Goal: Find specific page/section: Find specific page/section

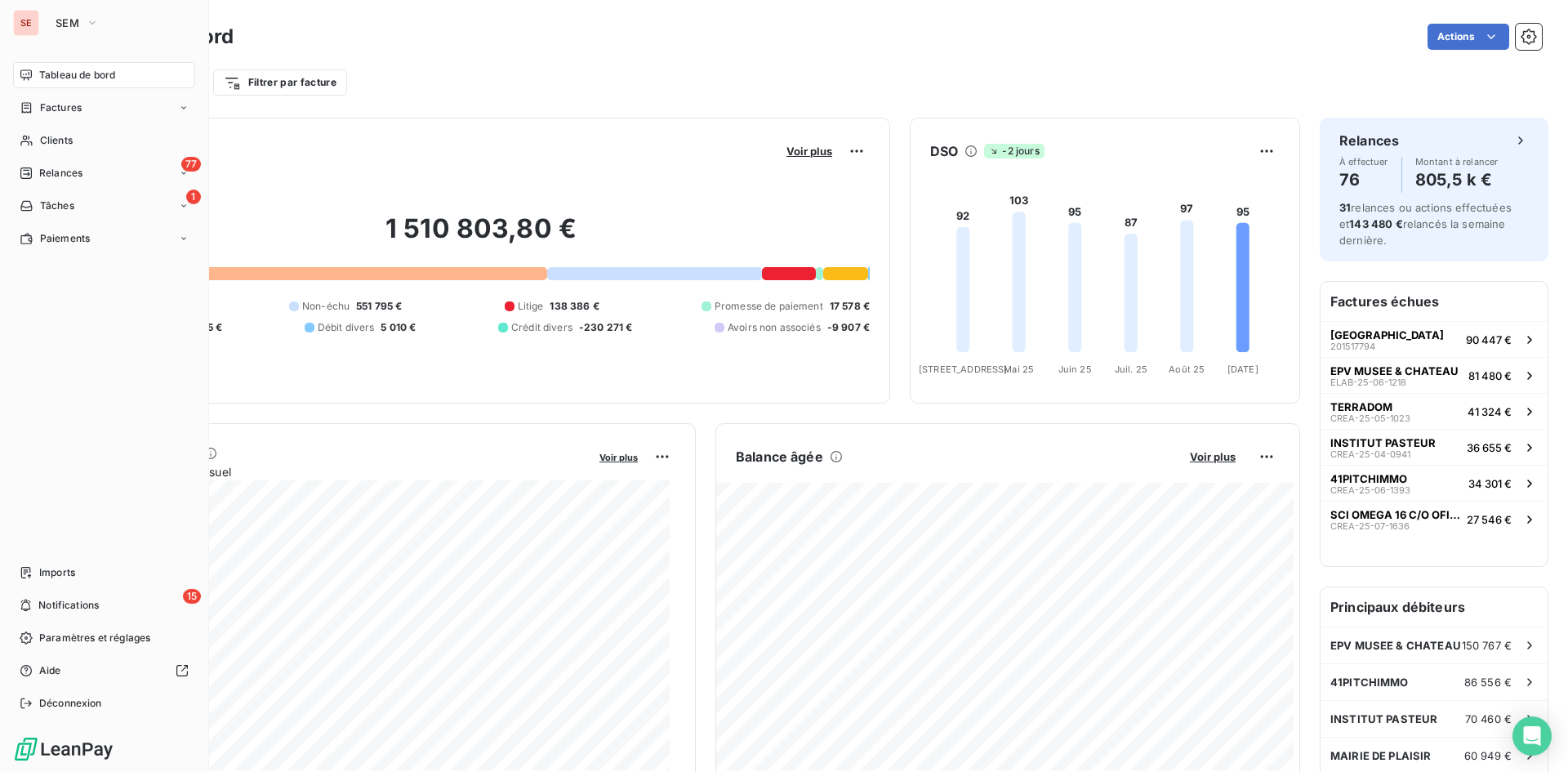
click at [29, 29] on div "SE" at bounding box center [26, 23] width 26 height 26
click at [94, 23] on icon "button" at bounding box center [92, 23] width 6 height 4
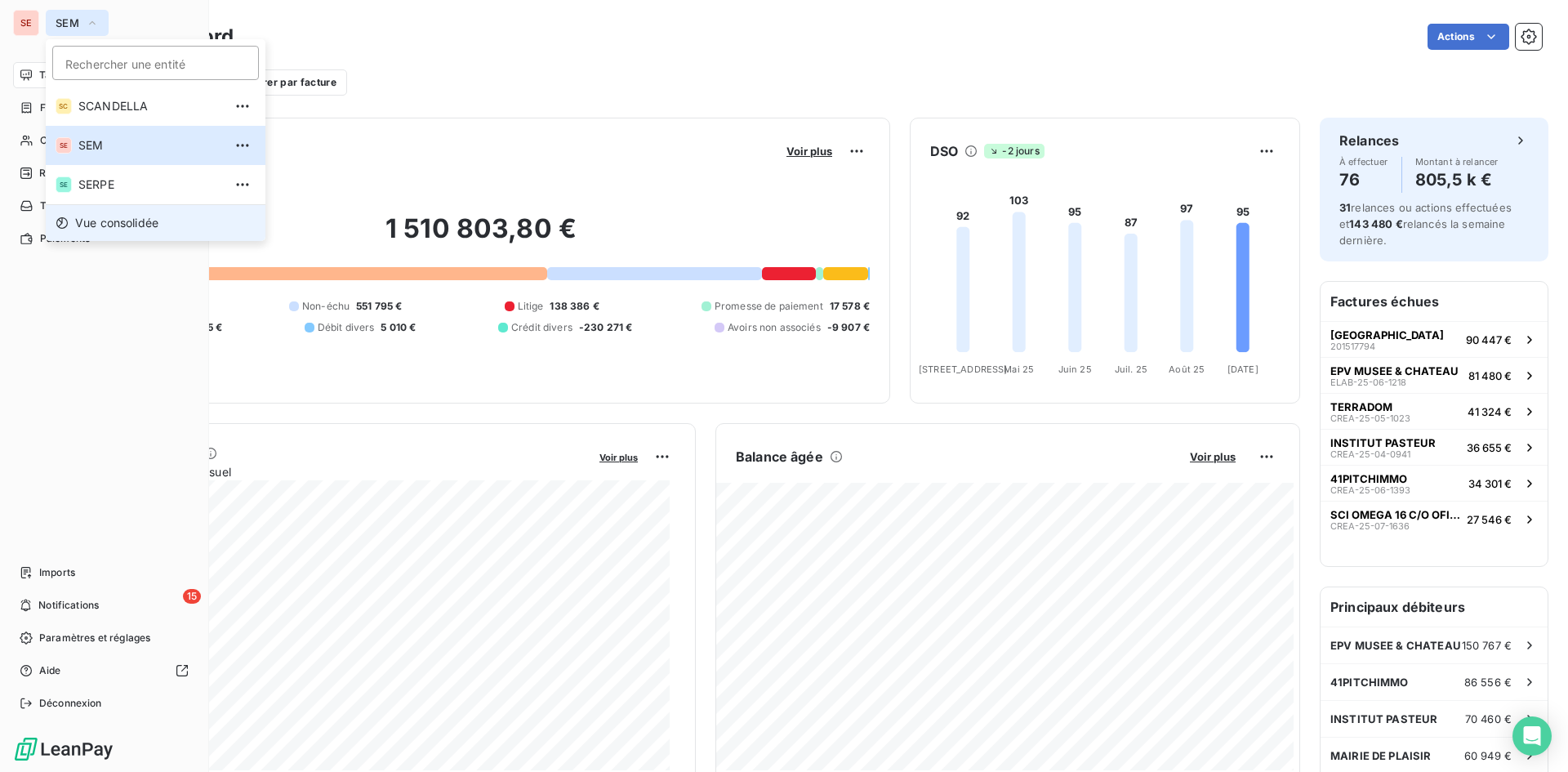
click at [107, 227] on span "Vue consolidée" at bounding box center [117, 223] width 83 height 17
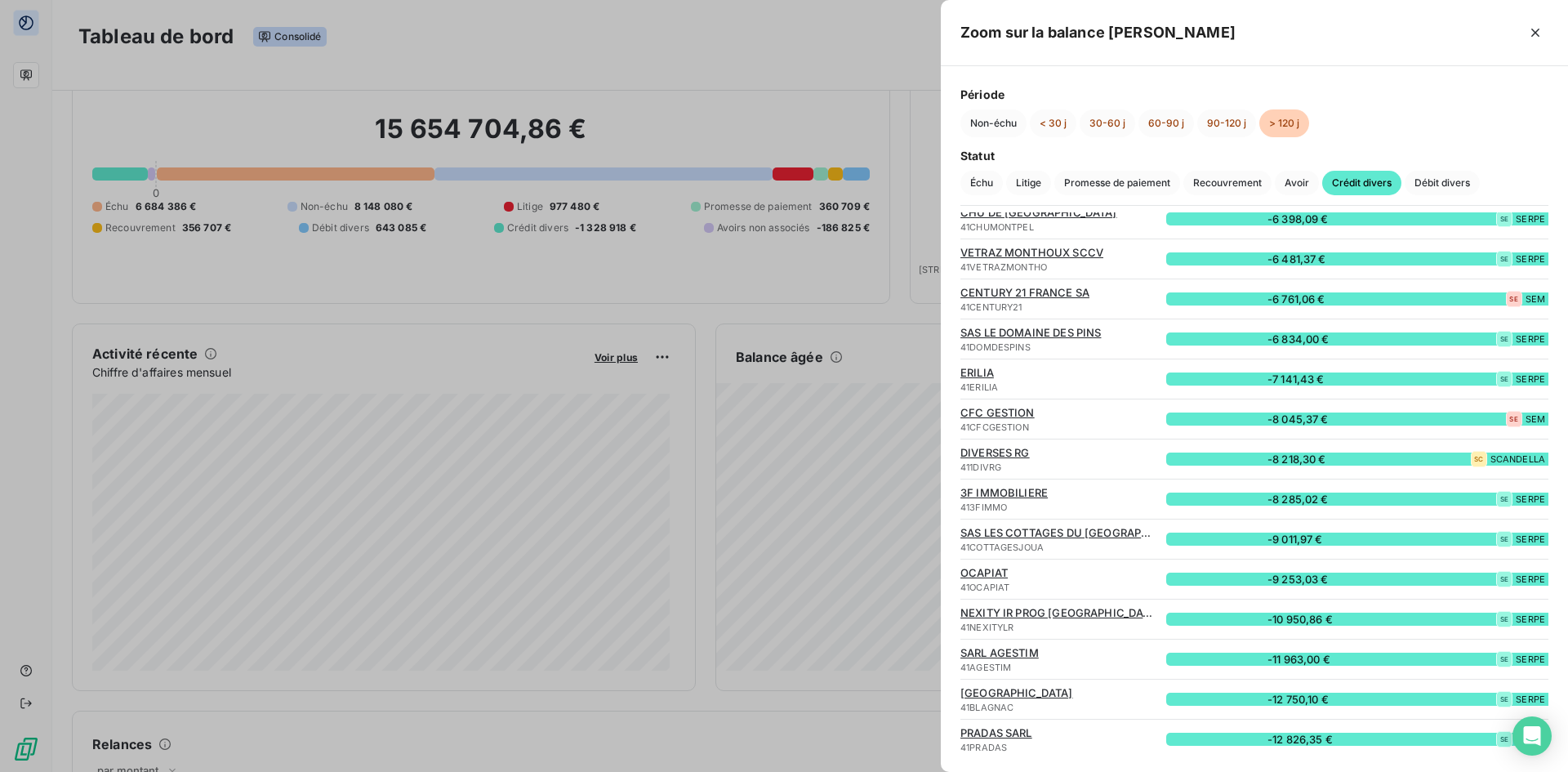
scroll to position [6793, 0]
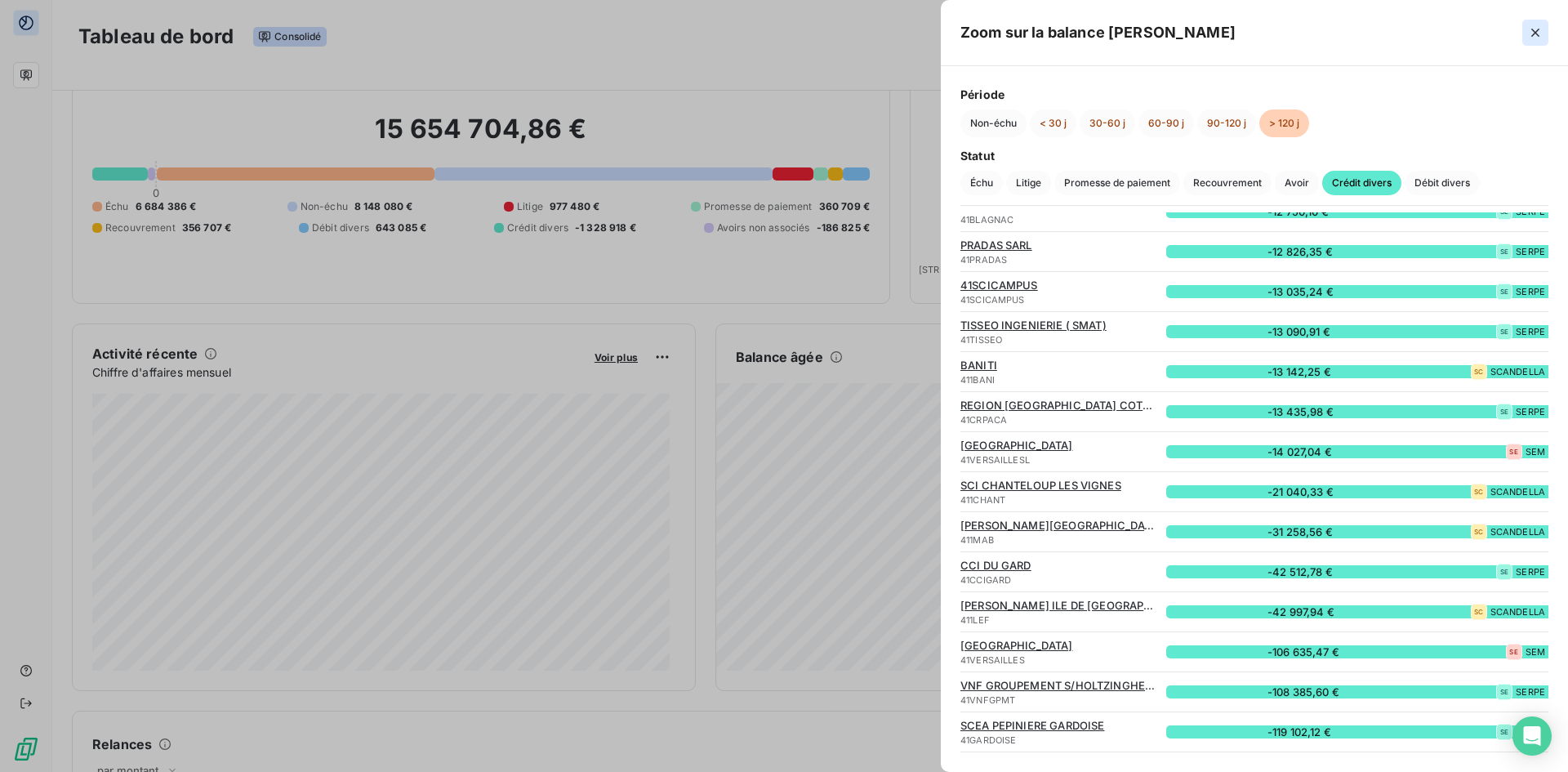
click at [1540, 35] on icon "button" at bounding box center [1536, 33] width 17 height 17
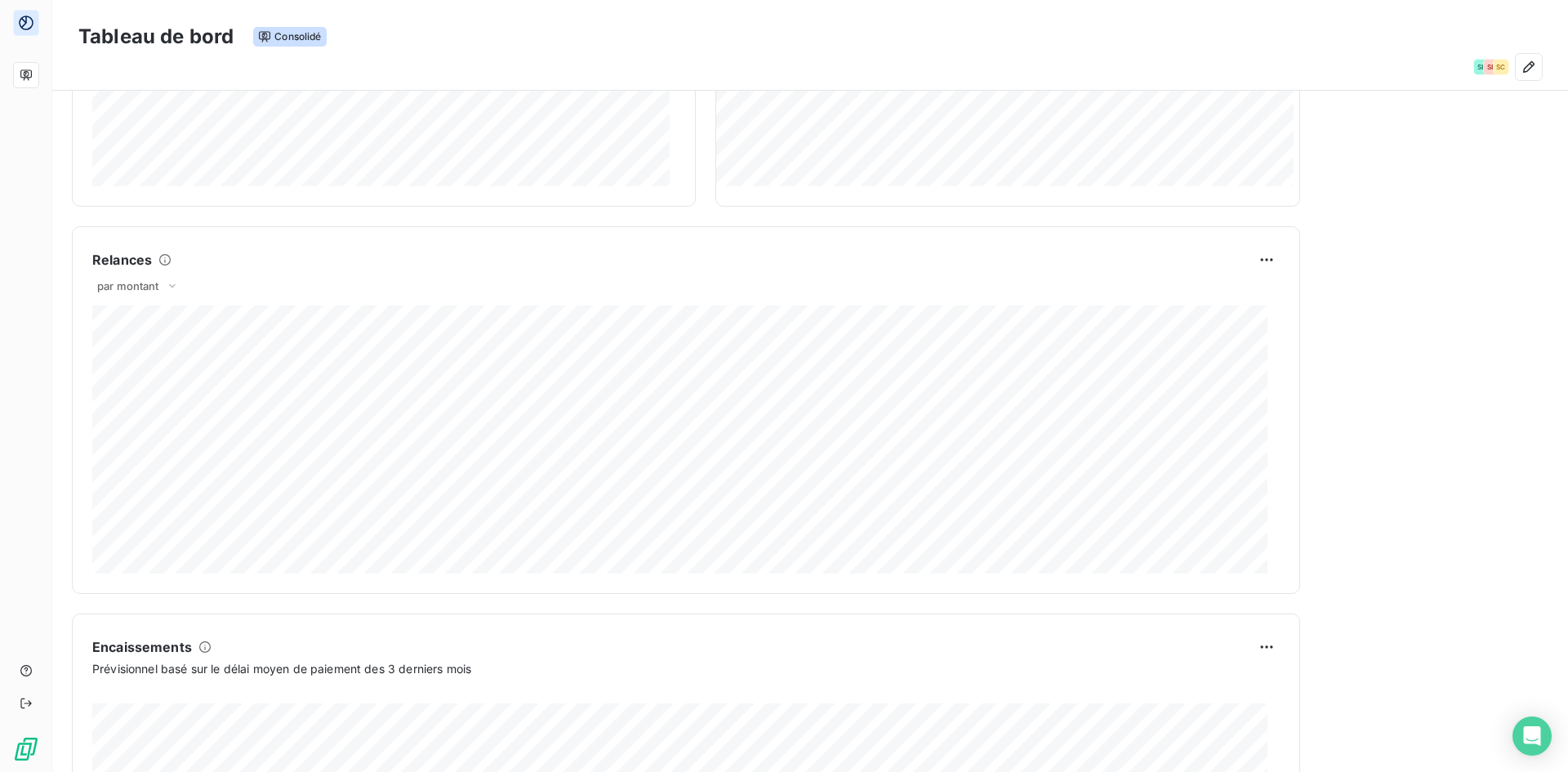
scroll to position [557, 0]
click at [1359, 346] on div "Principales entités SE SERPE 13 594 495,97 € SE SEM 1 510 803,80 € SC SCANDELLA…" at bounding box center [1434, 267] width 228 height 1449
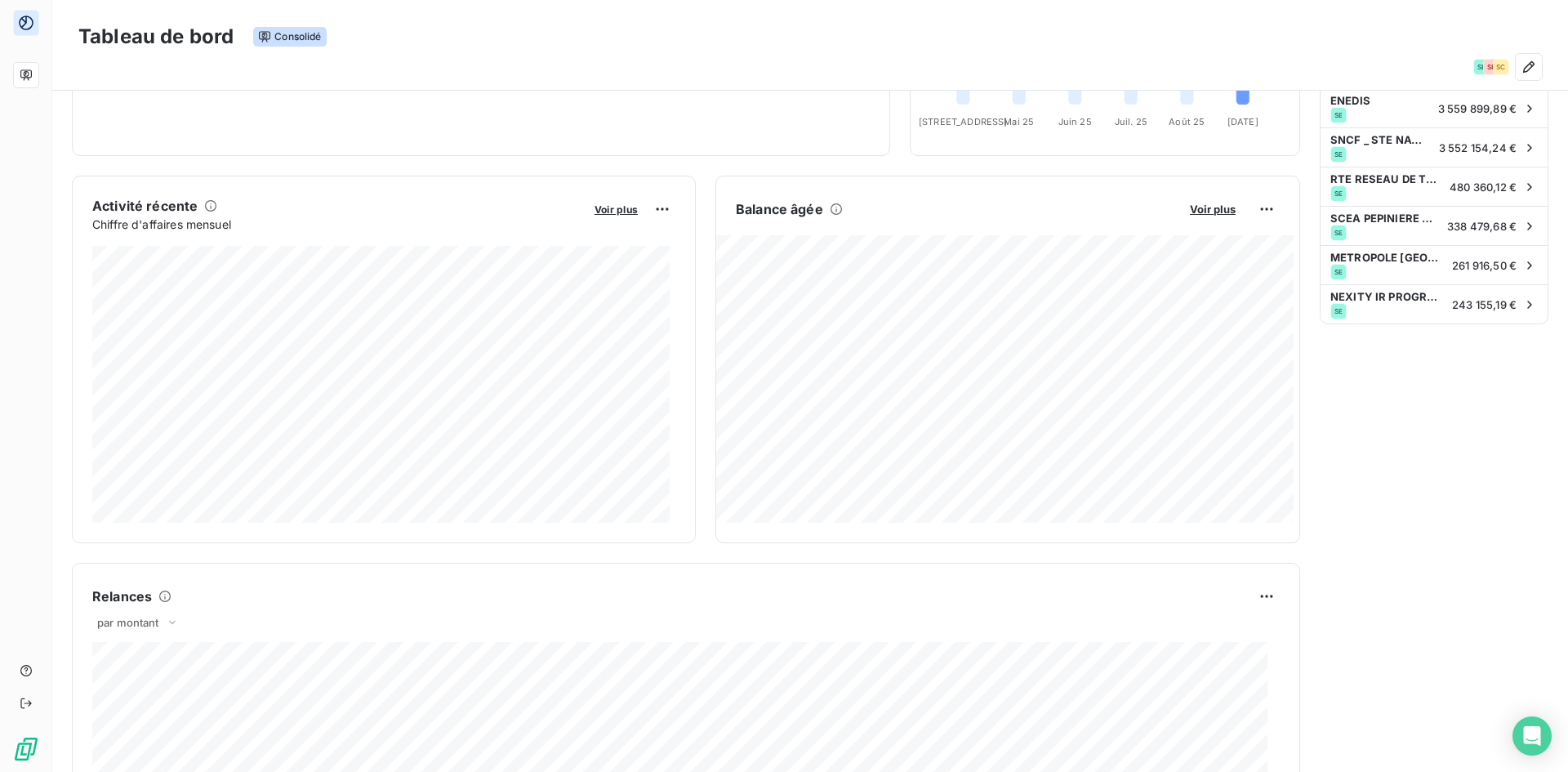
scroll to position [0, 0]
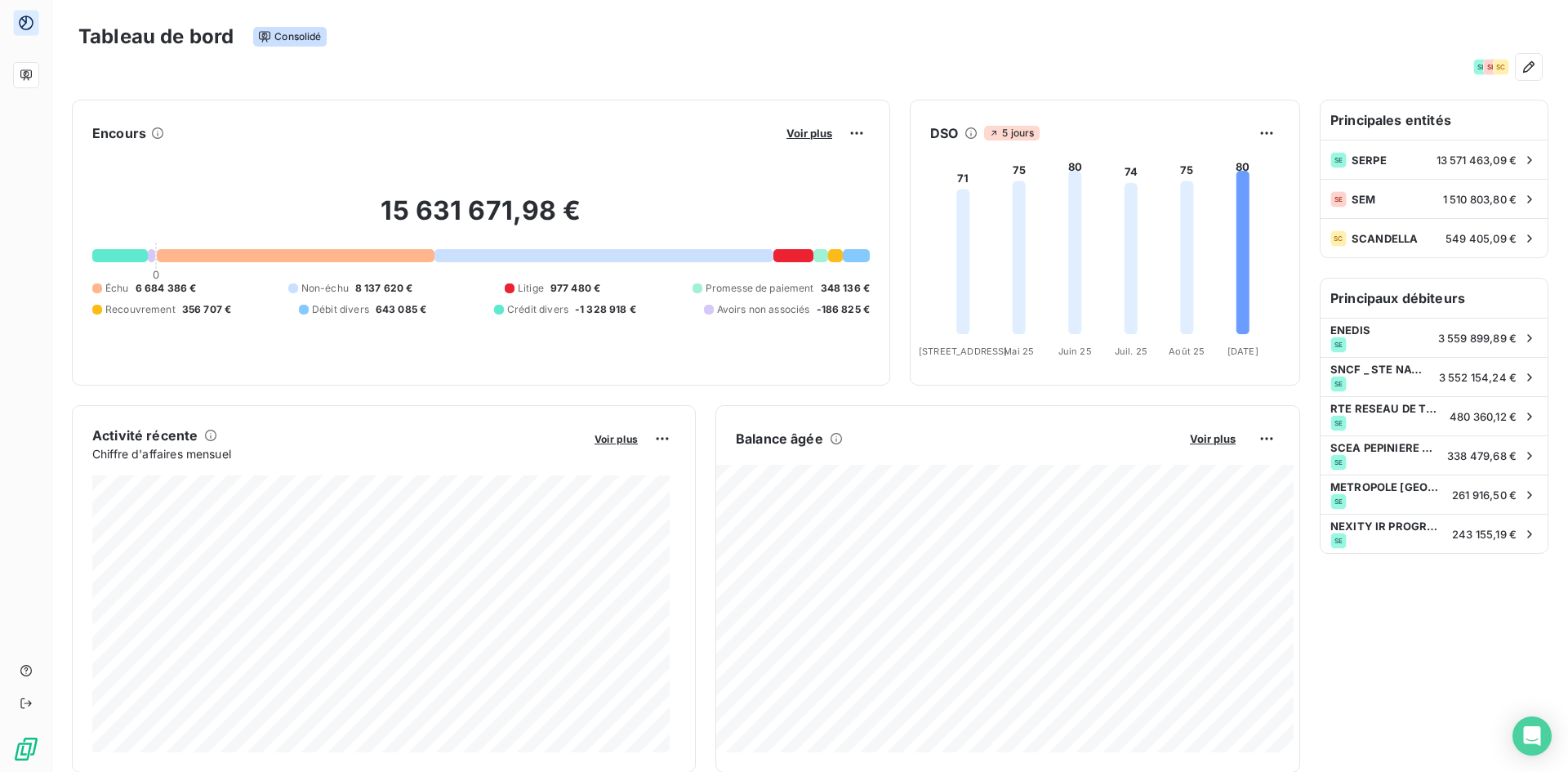
click at [592, 61] on div "SE SE SC" at bounding box center [809, 67] width 1463 height 26
